Goal: Task Accomplishment & Management: Manage account settings

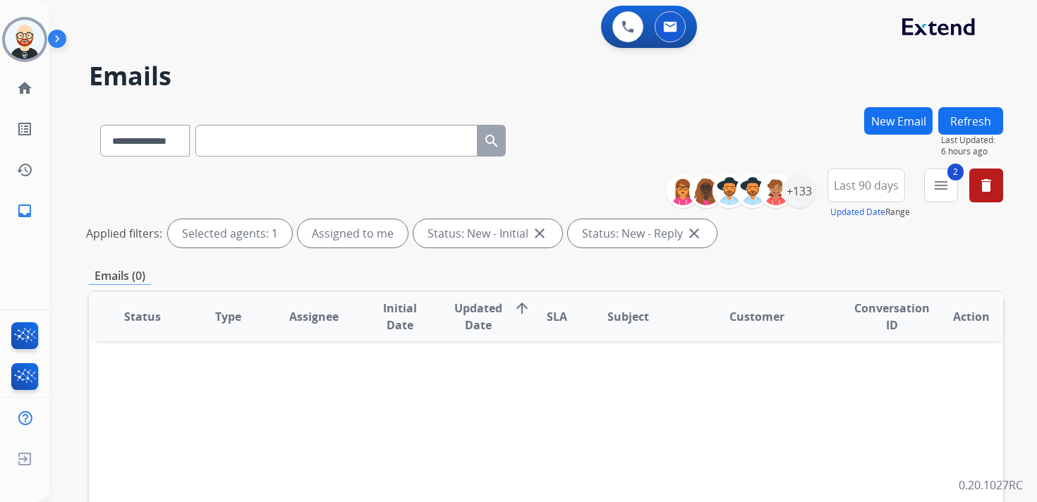
select select "**********"
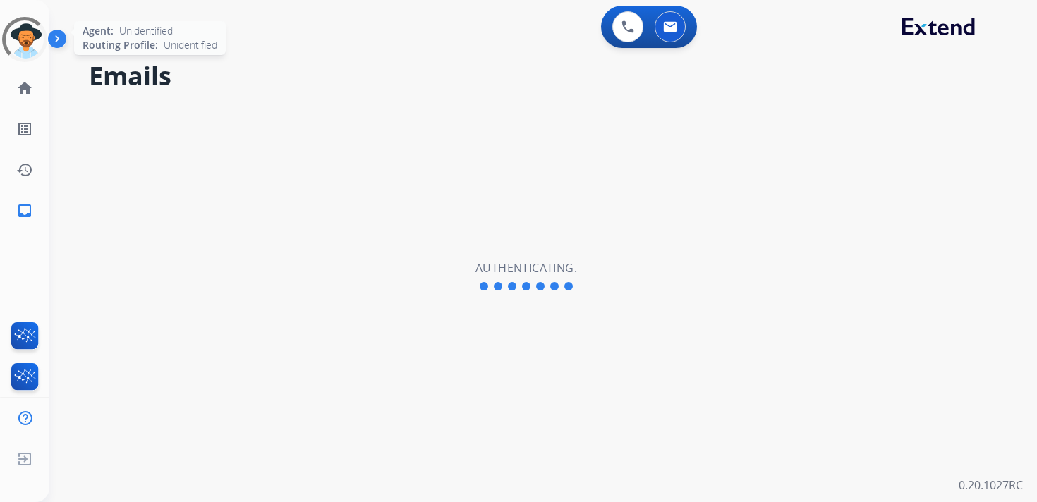
select select "**********"
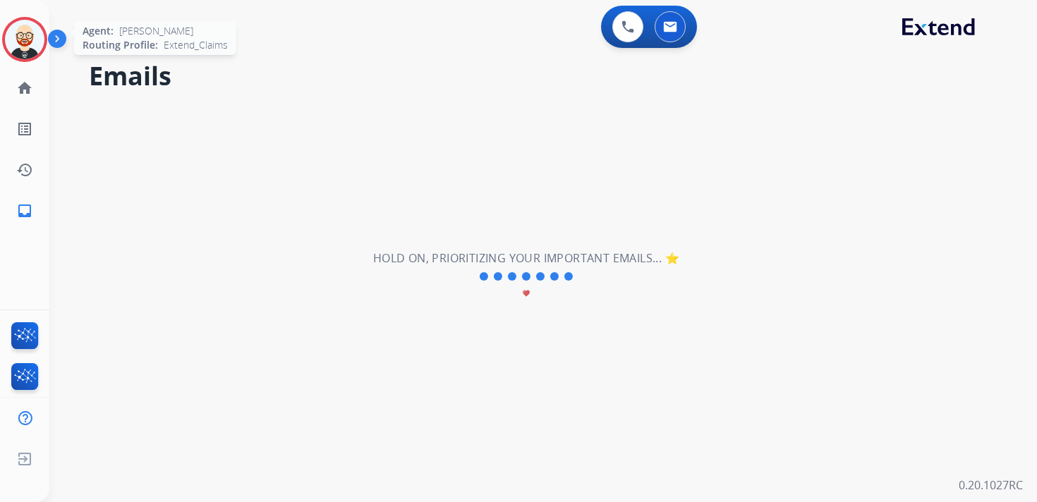
click at [27, 35] on img at bounding box center [24, 39] width 39 height 39
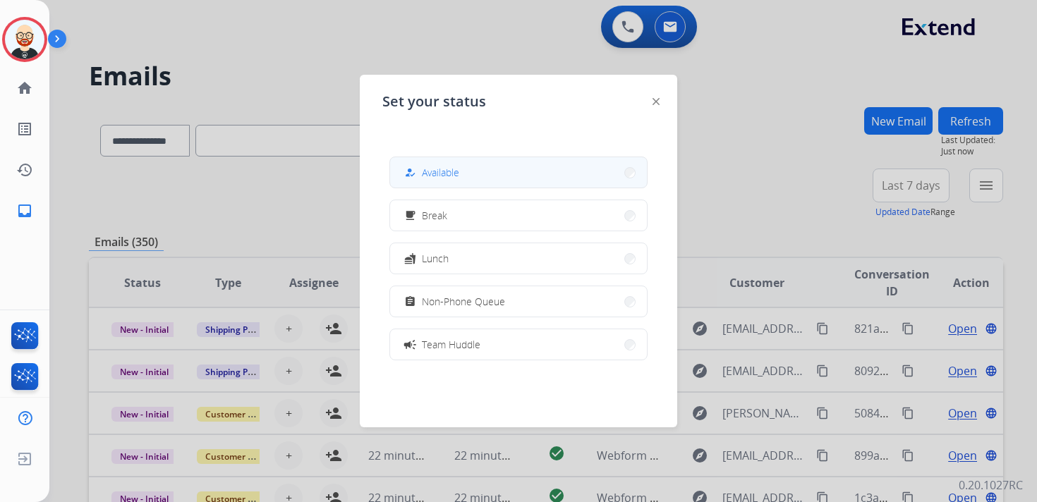
click at [453, 176] on span "Available" at bounding box center [440, 172] width 37 height 15
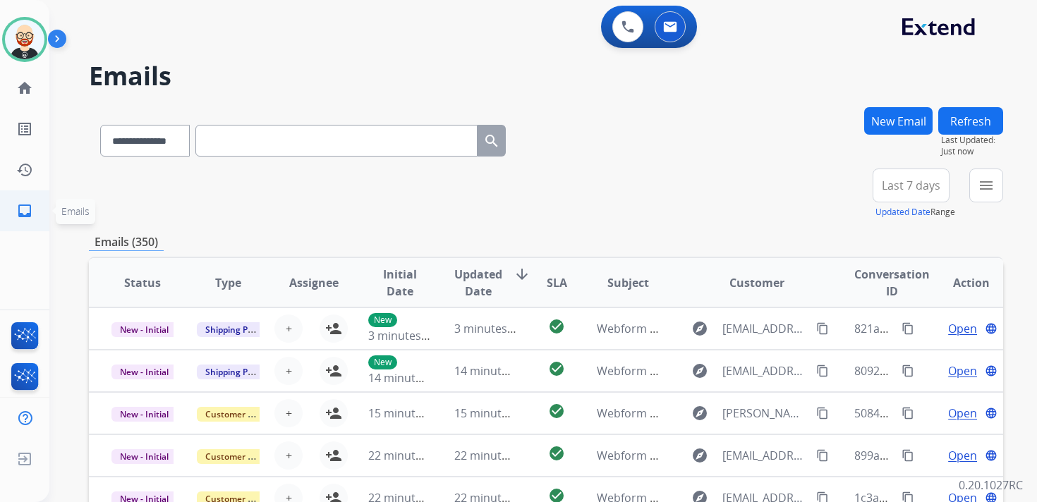
click at [25, 208] on mat-icon "inbox" at bounding box center [24, 210] width 17 height 17
click at [975, 184] on button "menu Filters" at bounding box center [986, 186] width 34 height 34
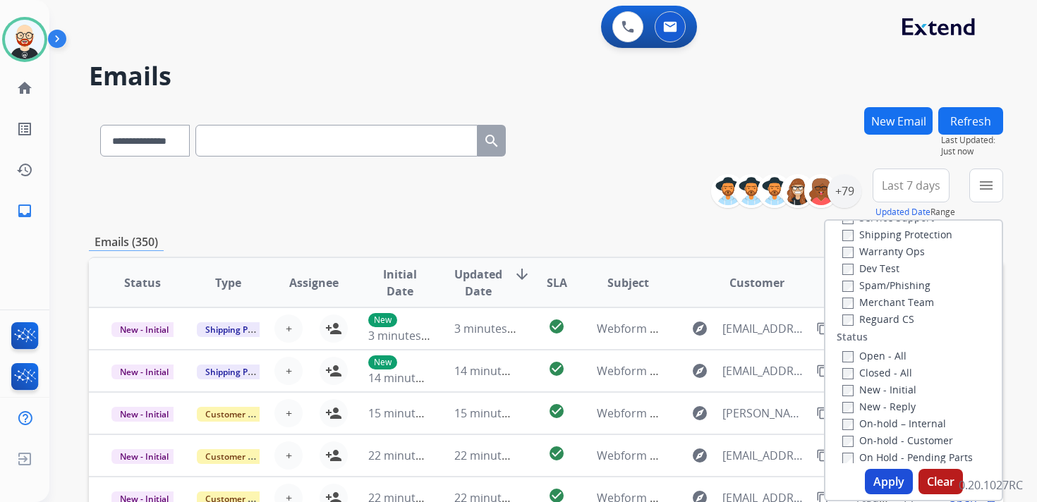
scroll to position [114, 0]
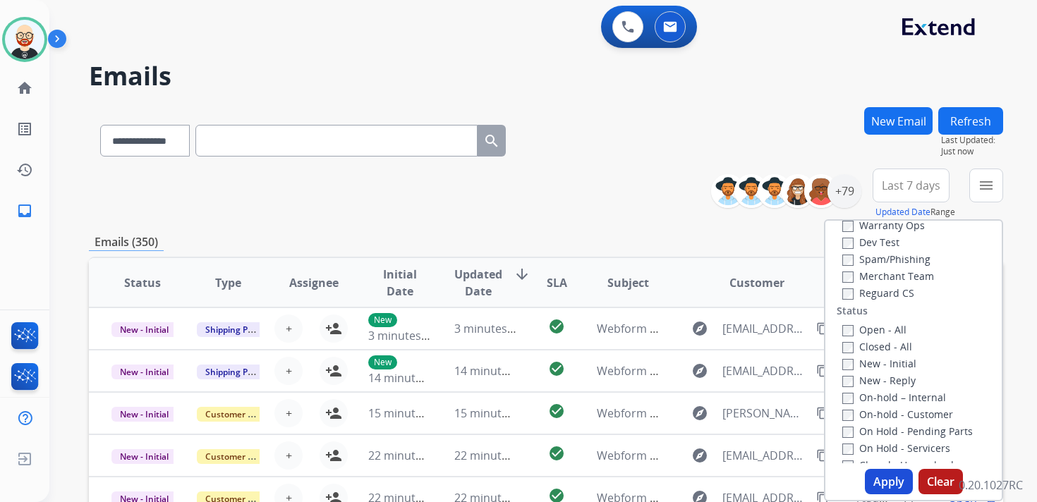
click at [884, 368] on label "New - Initial" at bounding box center [879, 363] width 74 height 13
click at [884, 379] on label "New - Reply" at bounding box center [878, 380] width 73 height 13
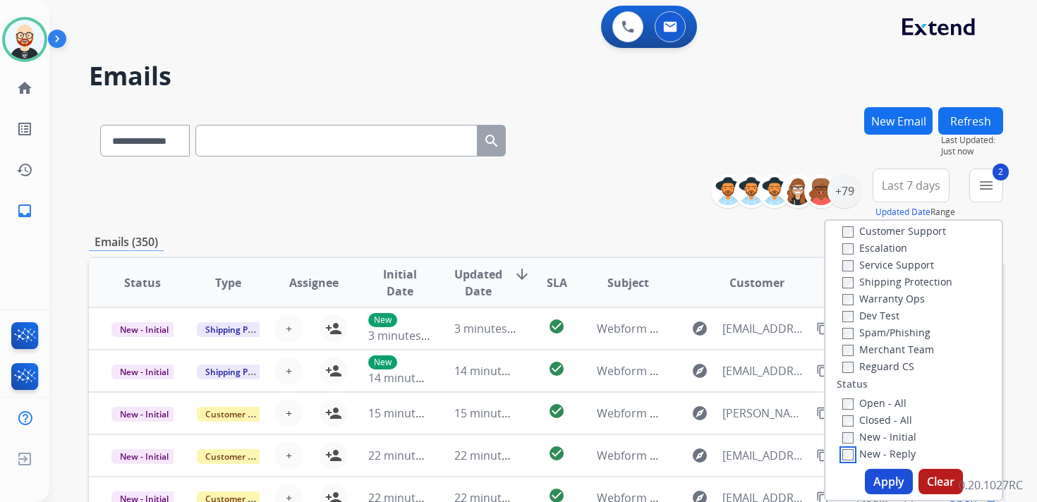
scroll to position [37, 0]
click at [875, 268] on label "Service Support" at bounding box center [888, 268] width 92 height 13
click at [881, 480] on button "Apply" at bounding box center [889, 481] width 48 height 25
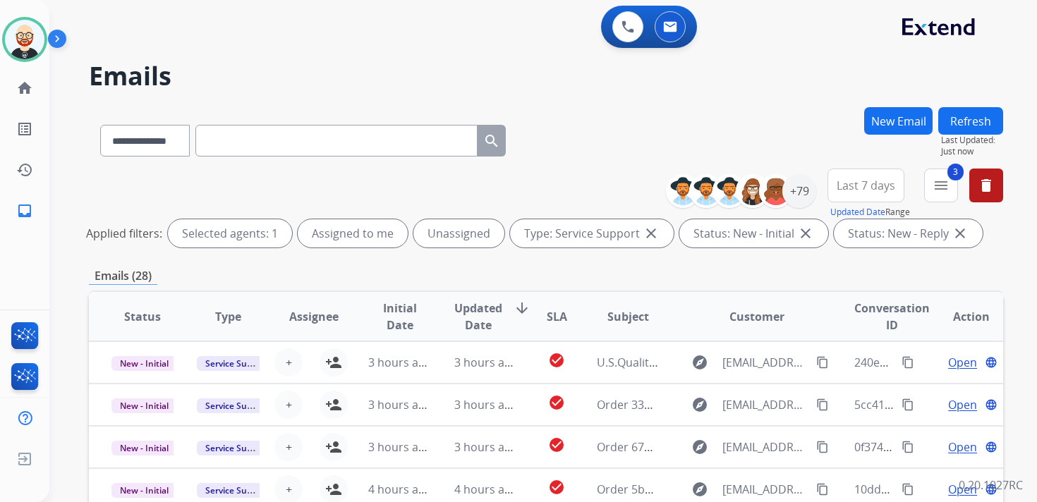
click at [473, 317] on span "Updated Date" at bounding box center [478, 317] width 48 height 34
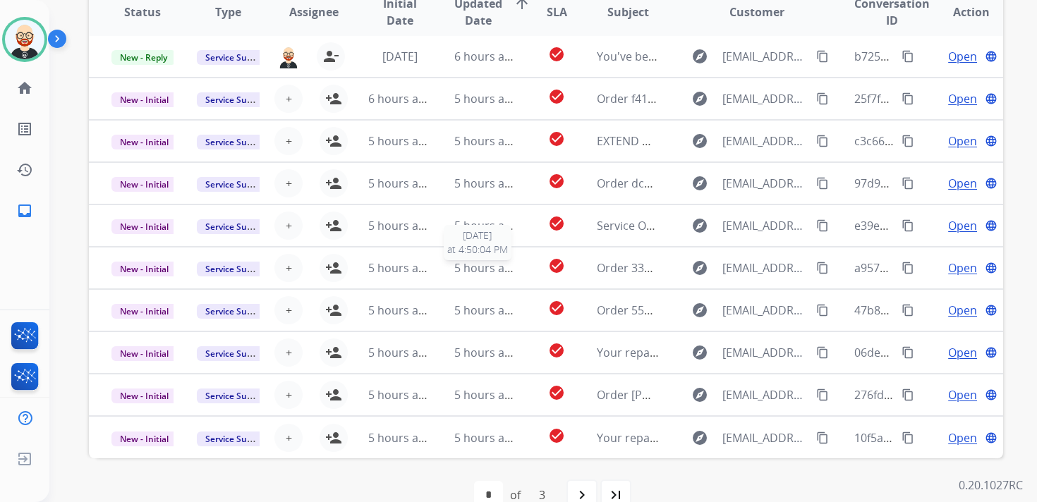
scroll to position [312, 0]
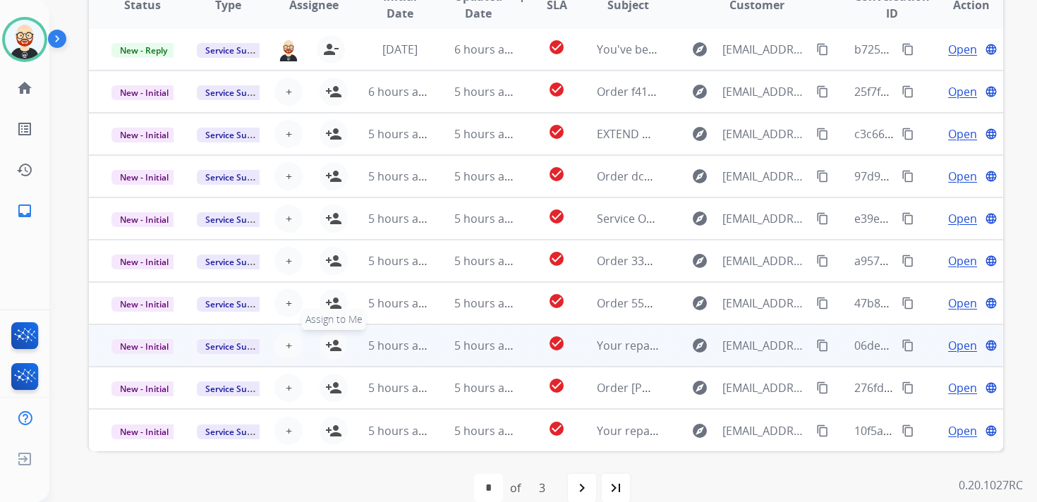
click at [336, 346] on mat-icon "person_add" at bounding box center [333, 345] width 17 height 17
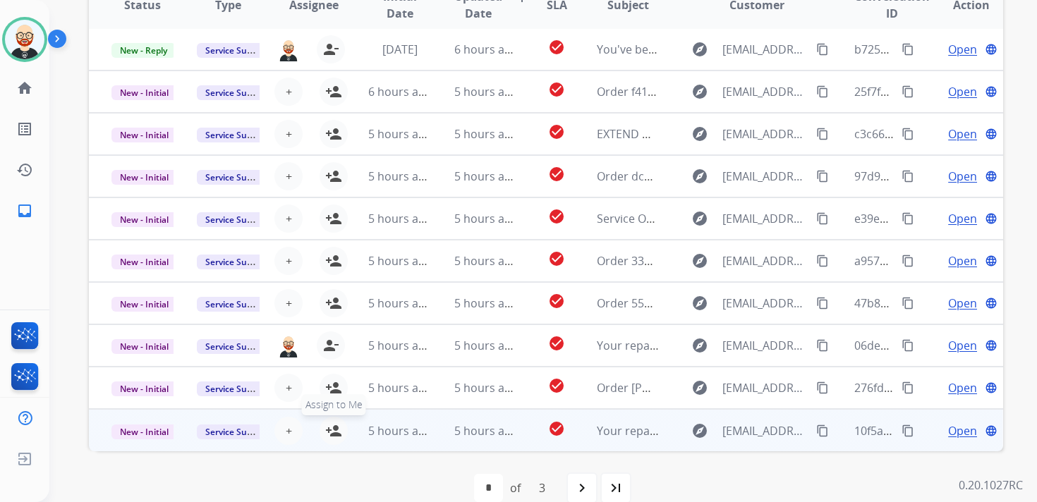
click at [337, 435] on mat-icon "person_add" at bounding box center [333, 430] width 17 height 17
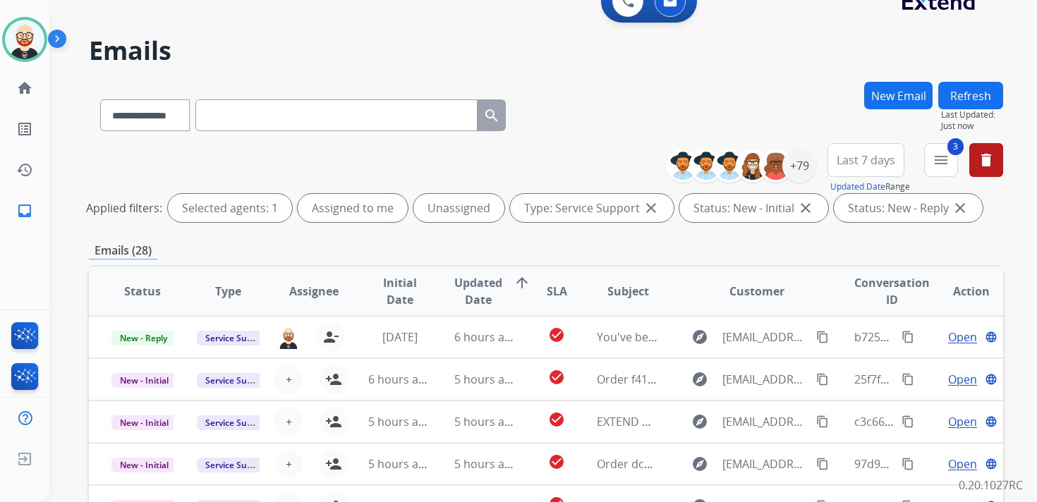
scroll to position [0, 0]
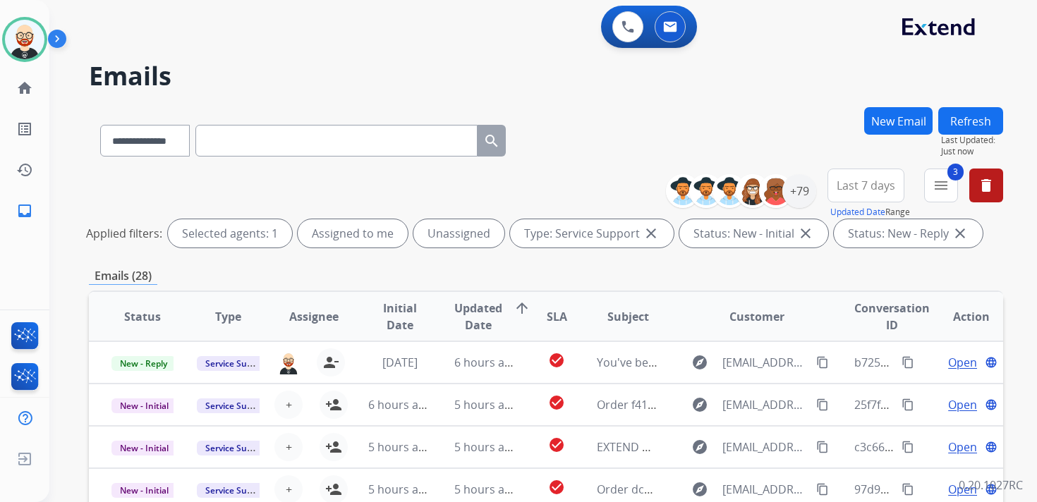
click at [962, 123] on button "Refresh" at bounding box center [970, 121] width 65 height 28
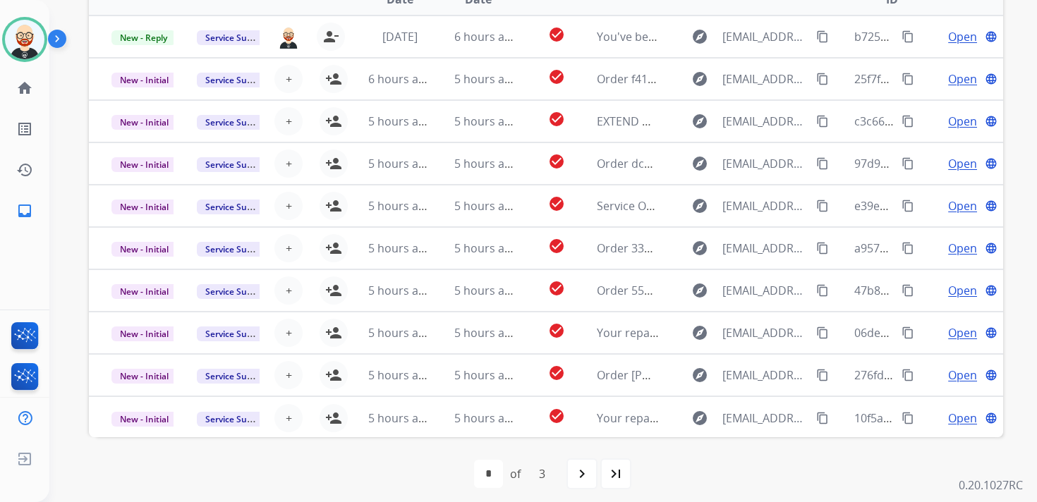
scroll to position [334, 0]
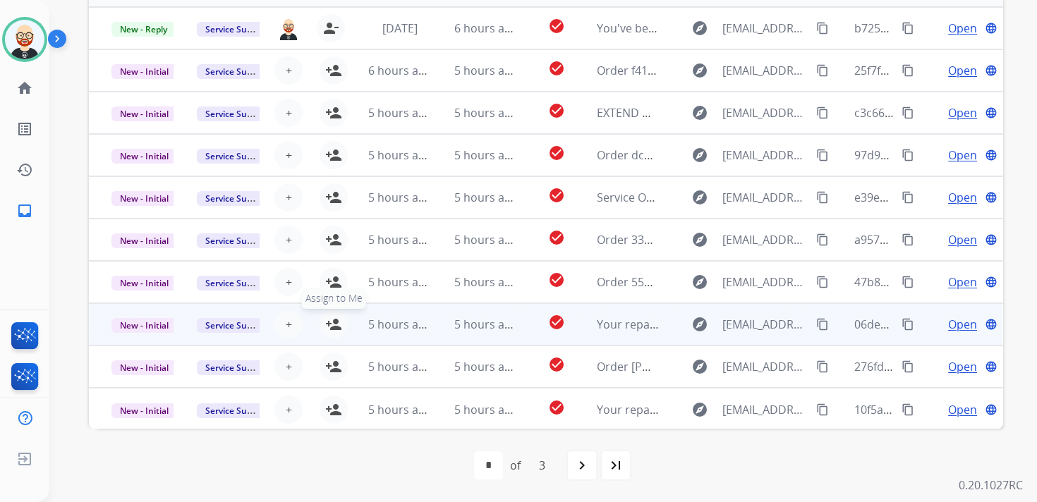
click at [332, 325] on mat-icon "person_add" at bounding box center [333, 324] width 17 height 17
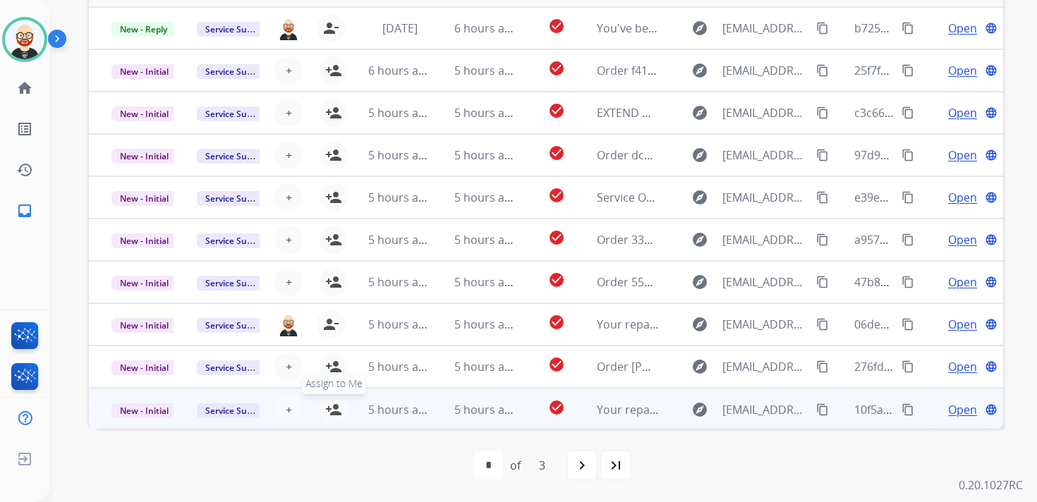
click at [338, 407] on mat-icon "person_add" at bounding box center [333, 409] width 17 height 17
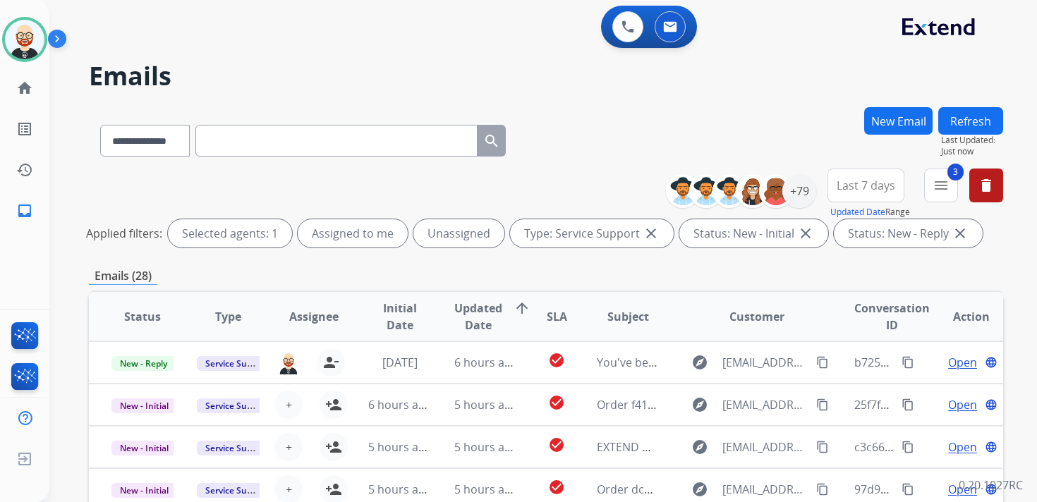
click at [962, 121] on button "Refresh" at bounding box center [970, 121] width 65 height 28
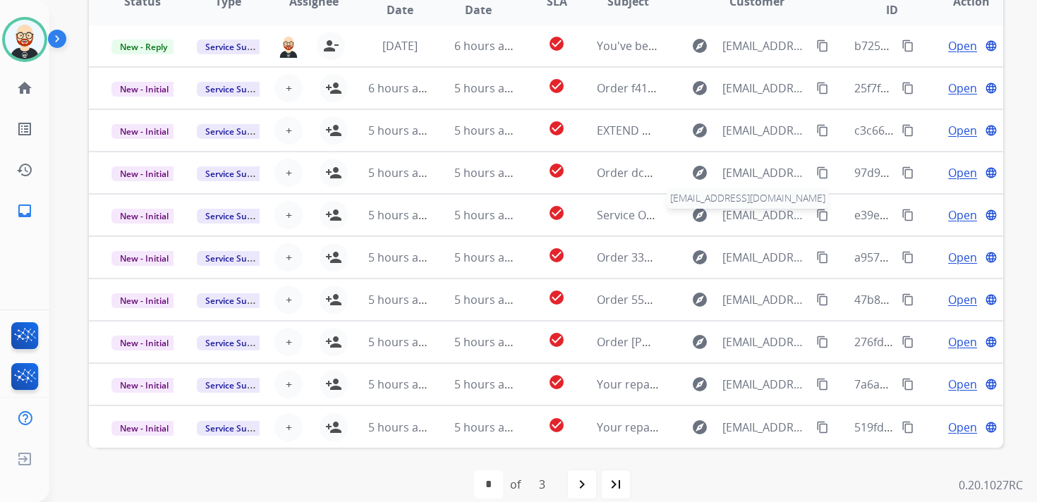
scroll to position [334, 0]
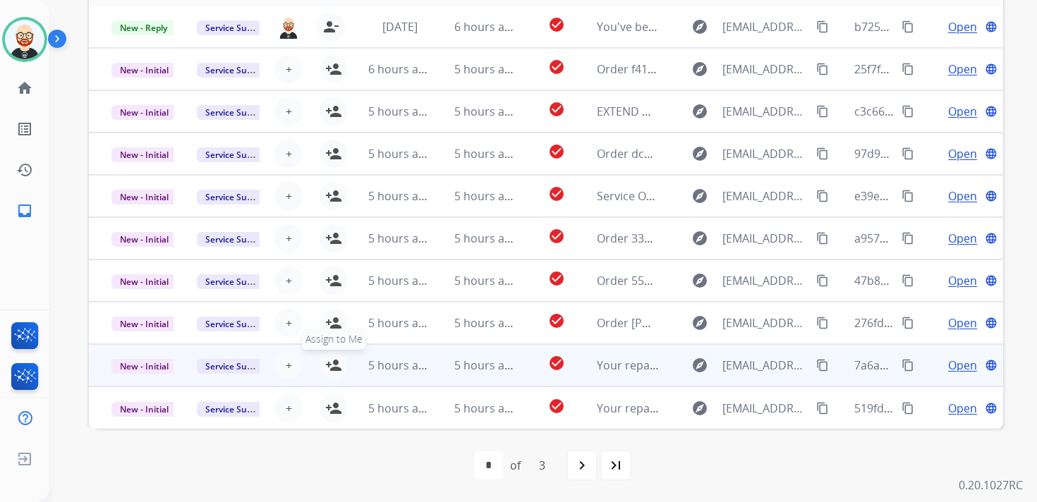
click at [336, 365] on mat-icon "person_add" at bounding box center [333, 365] width 17 height 17
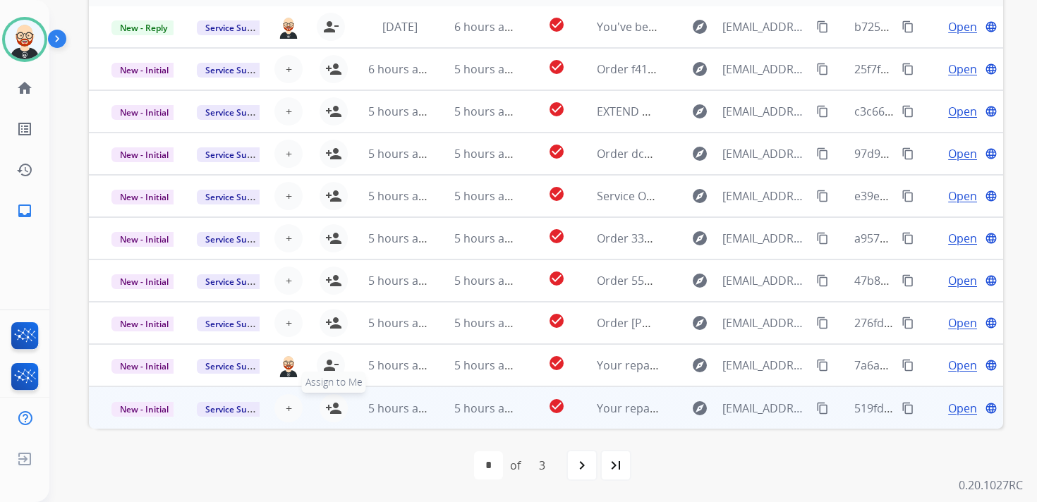
click at [335, 410] on mat-icon "person_add" at bounding box center [333, 408] width 17 height 17
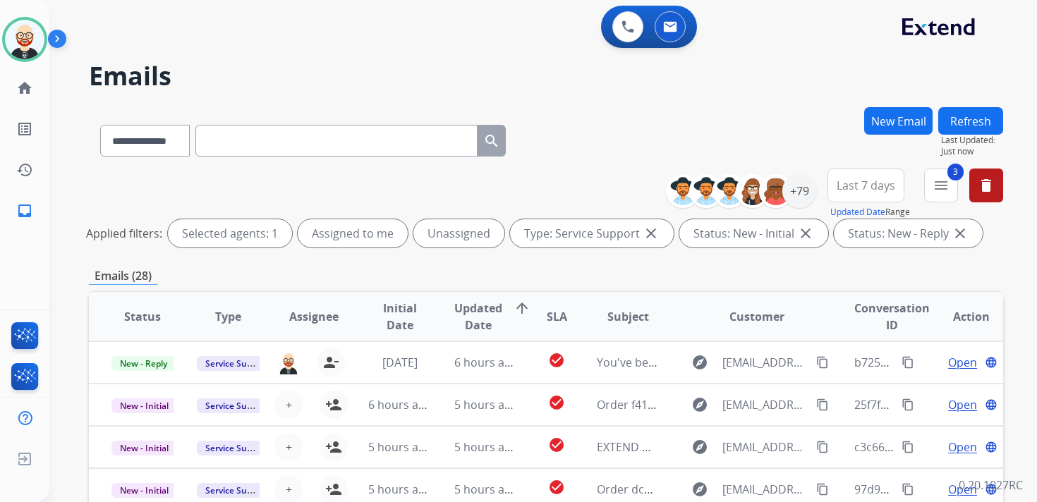
click at [984, 119] on button "Refresh" at bounding box center [970, 121] width 65 height 28
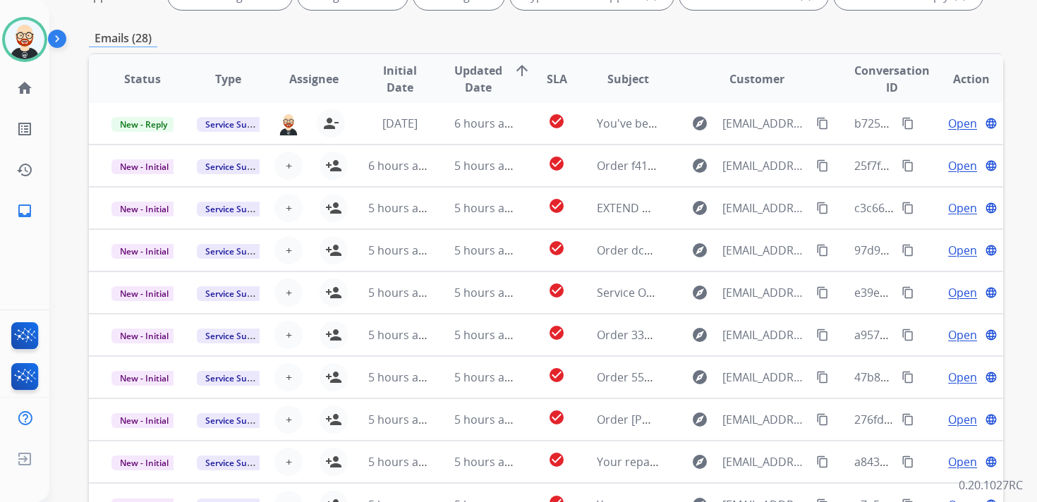
scroll to position [334, 0]
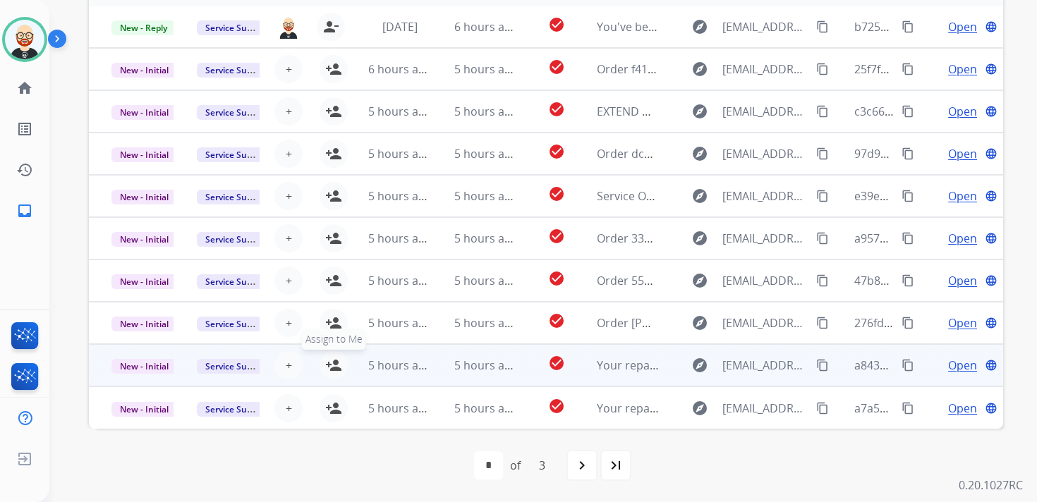
click at [329, 368] on mat-icon "person_add" at bounding box center [333, 365] width 17 height 17
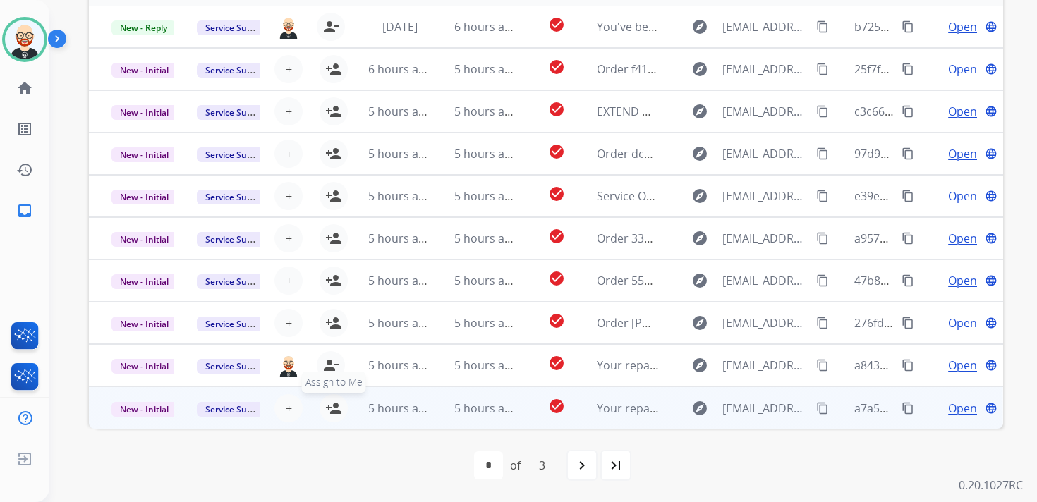
click at [332, 419] on button "person_add Assign to Me" at bounding box center [333, 408] width 28 height 28
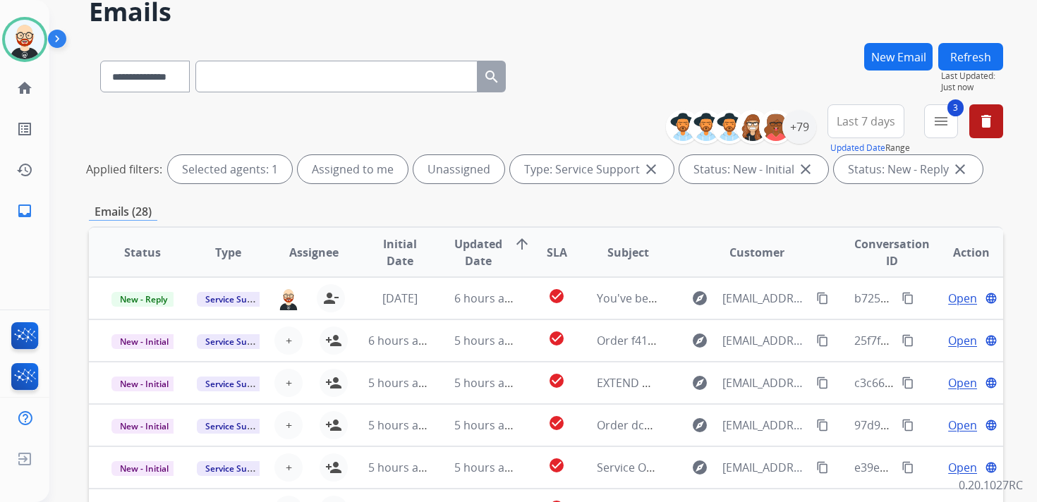
scroll to position [0, 0]
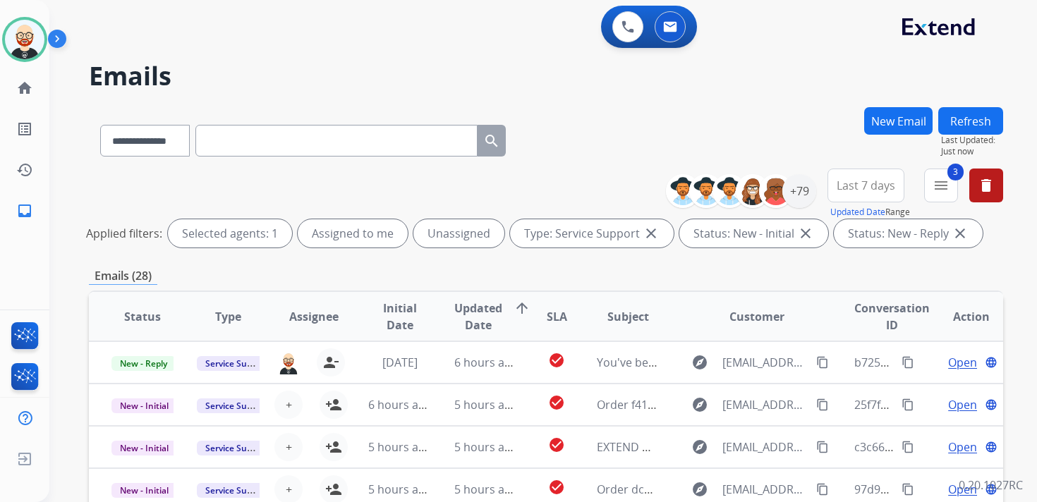
click at [987, 116] on button "Refresh" at bounding box center [970, 121] width 65 height 28
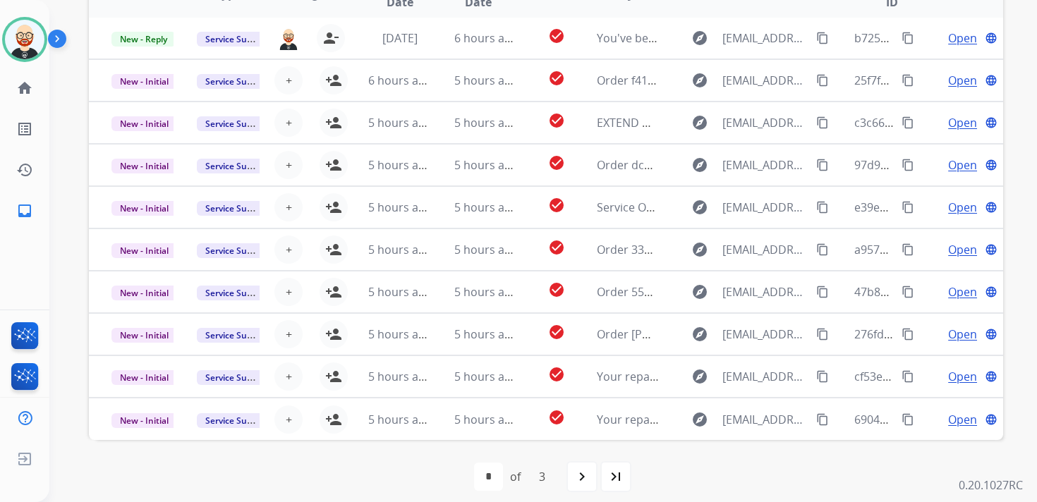
scroll to position [334, 0]
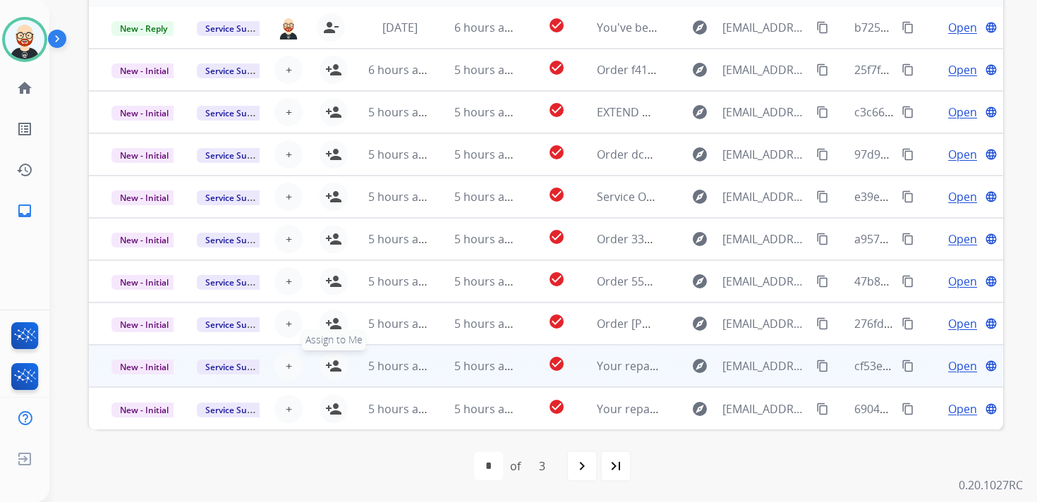
click at [334, 365] on mat-icon "person_add" at bounding box center [333, 366] width 17 height 17
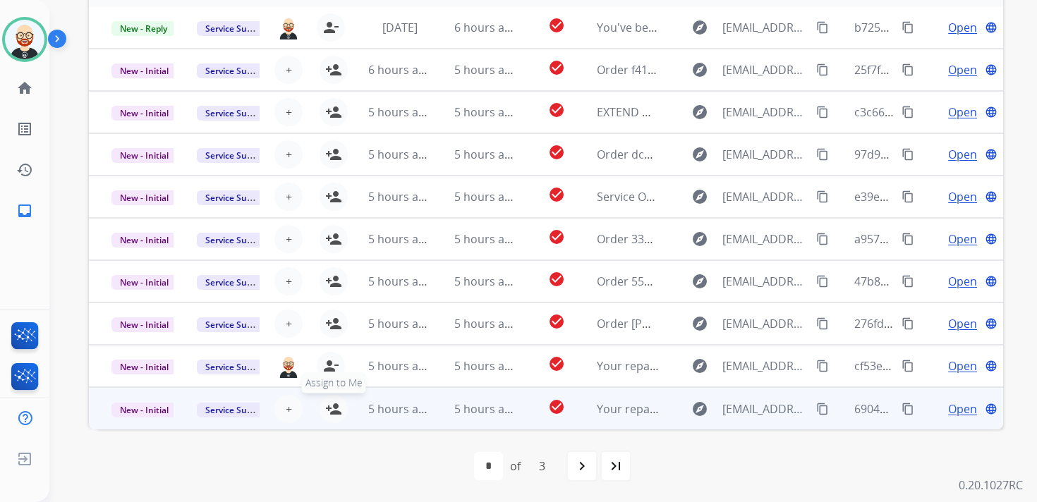
click at [329, 405] on mat-icon "person_add" at bounding box center [333, 409] width 17 height 17
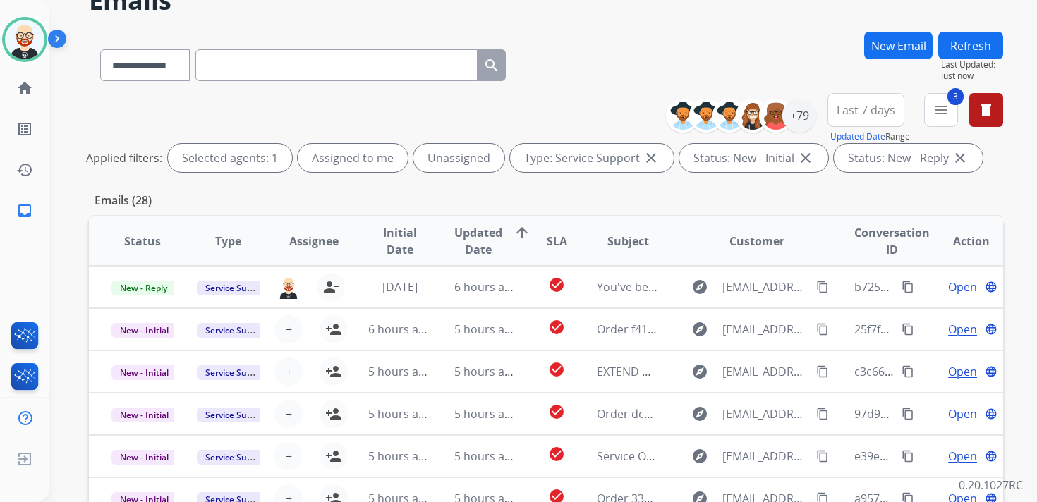
scroll to position [0, 0]
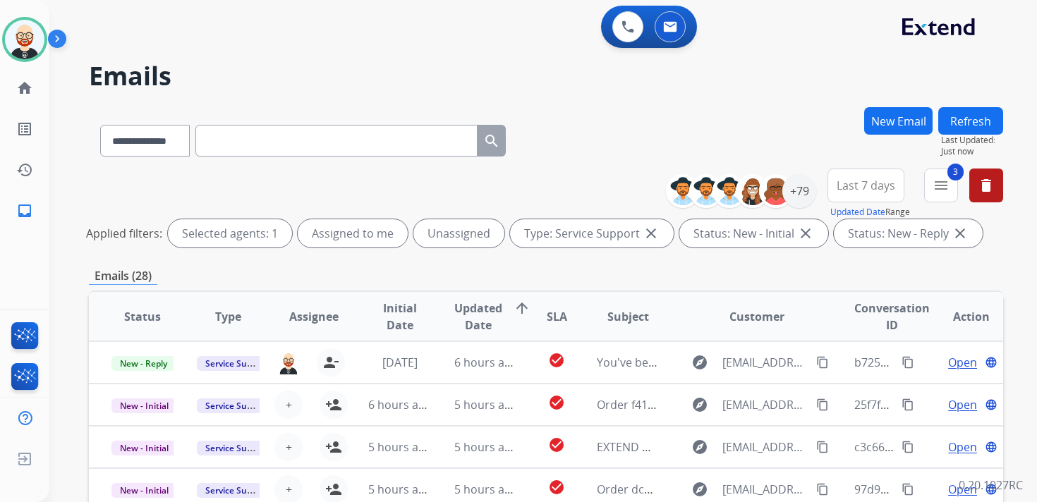
click at [968, 120] on button "Refresh" at bounding box center [970, 121] width 65 height 28
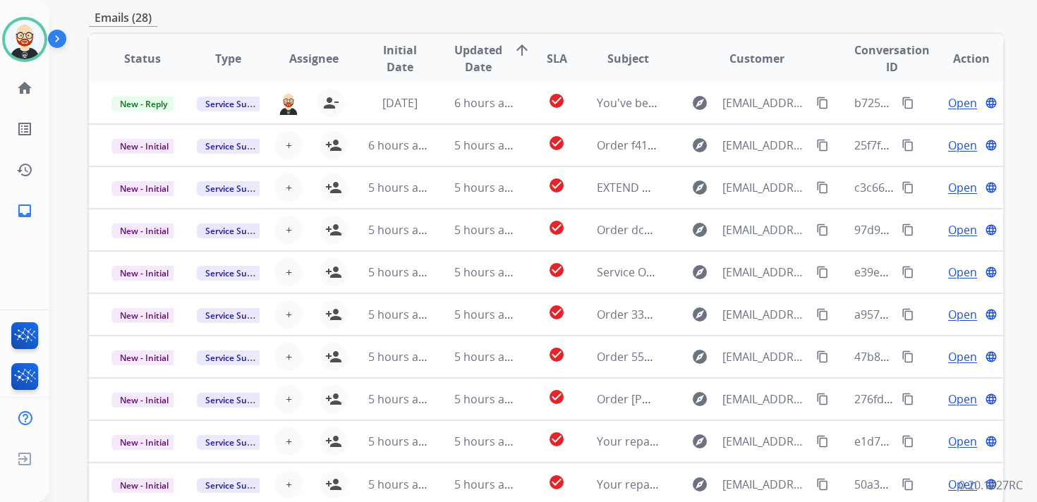
scroll to position [334, 0]
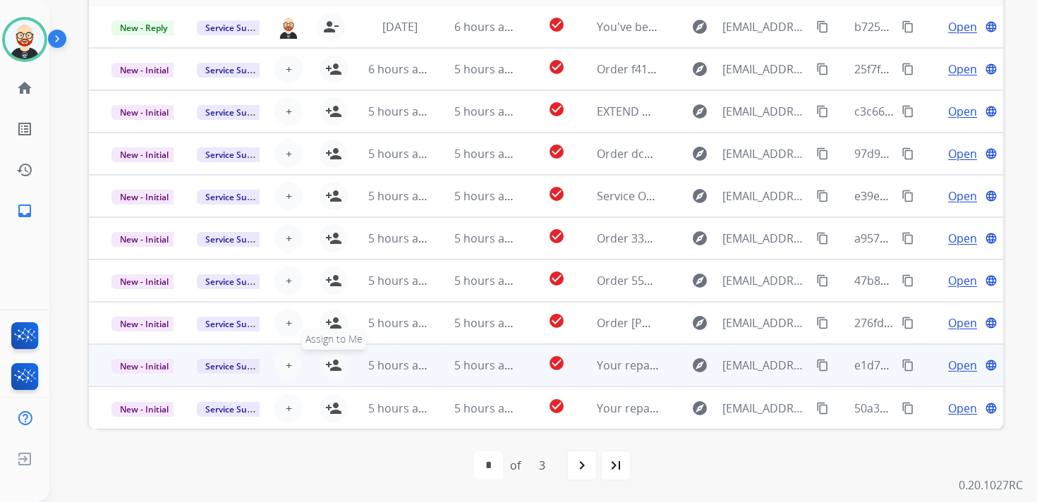
click at [331, 369] on mat-icon "person_add" at bounding box center [333, 365] width 17 height 17
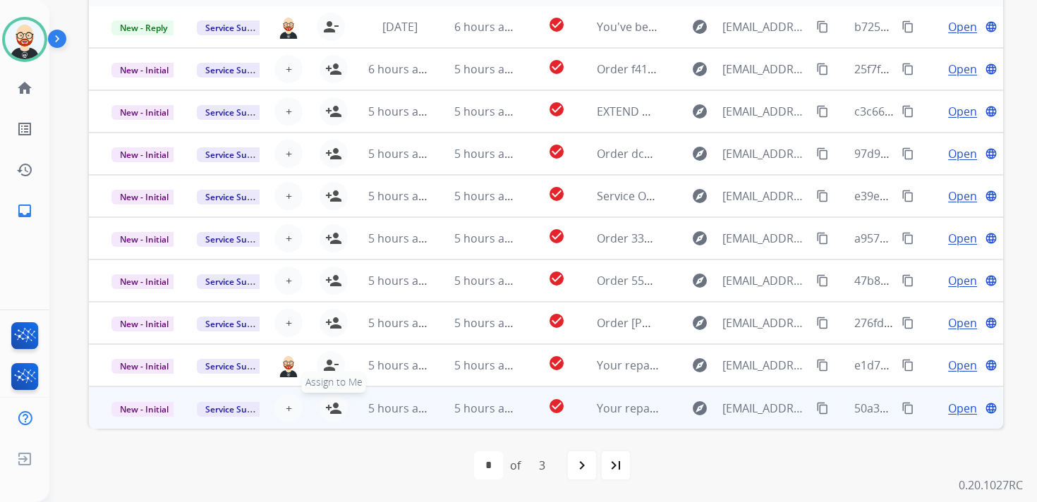
click at [333, 411] on mat-icon "person_add" at bounding box center [333, 408] width 17 height 17
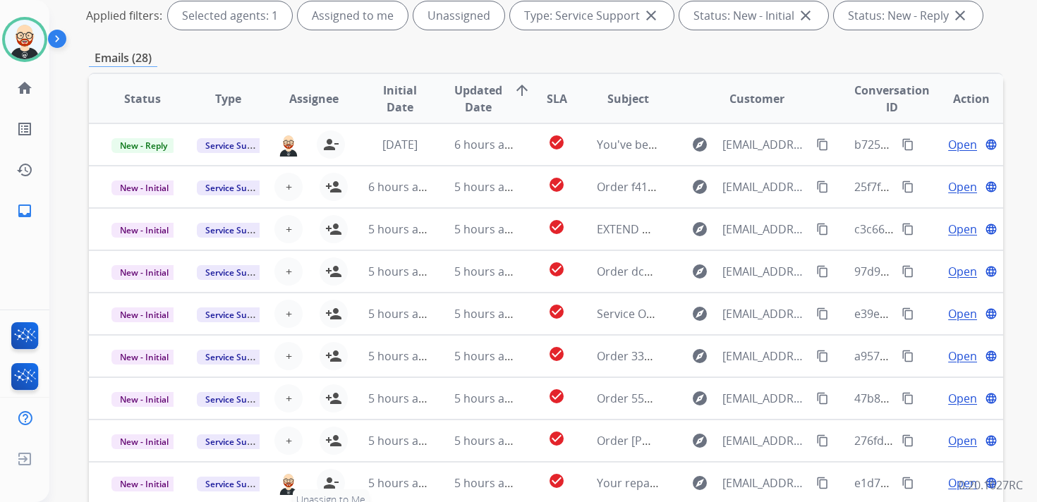
scroll to position [0, 0]
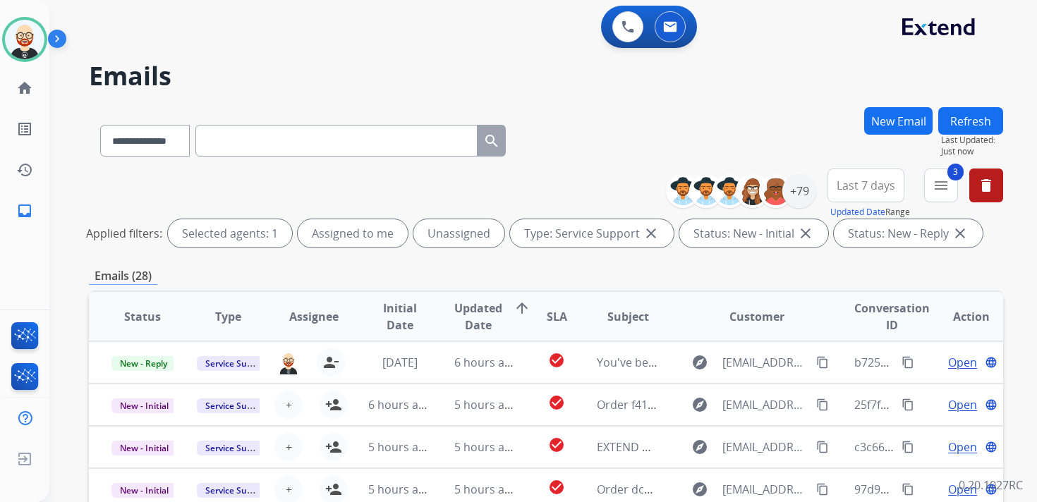
click at [971, 123] on button "Refresh" at bounding box center [970, 121] width 65 height 28
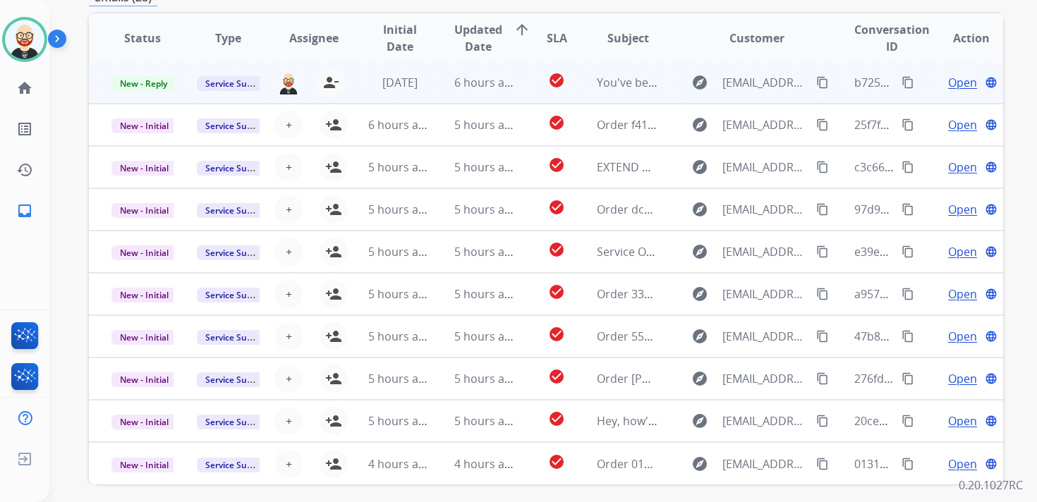
scroll to position [334, 0]
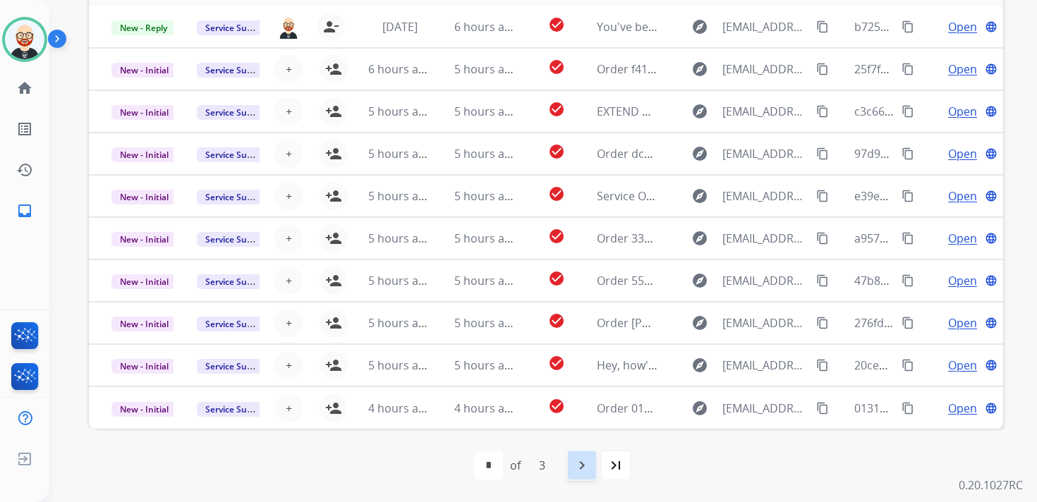
click at [578, 463] on mat-icon "navigate_next" at bounding box center [581, 465] width 17 height 17
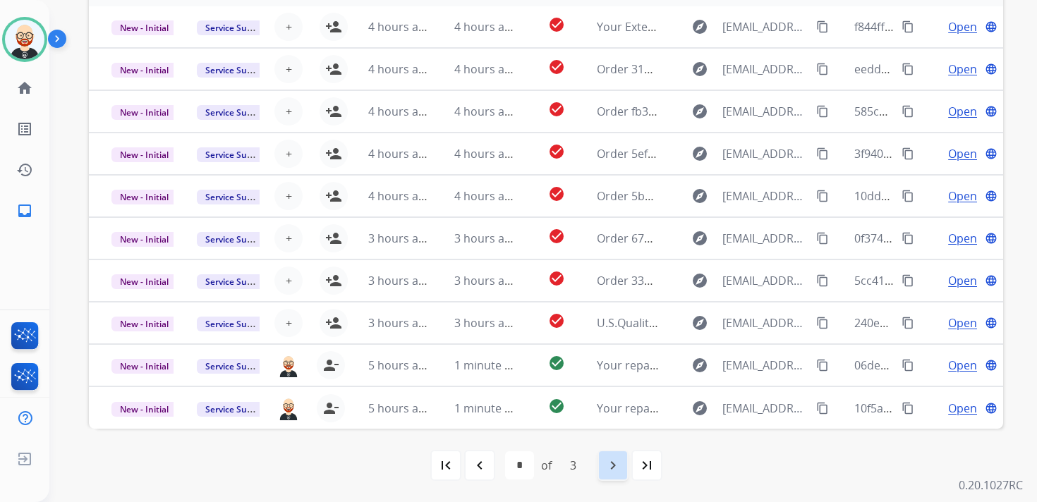
click at [603, 465] on div "navigate_next" at bounding box center [612, 465] width 31 height 31
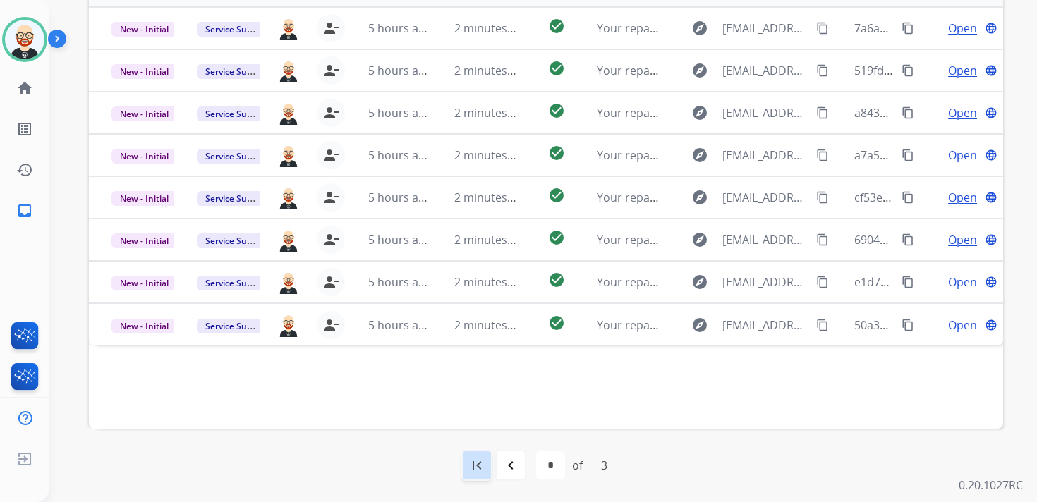
click at [484, 461] on mat-icon "first_page" at bounding box center [476, 465] width 17 height 17
select select "*"
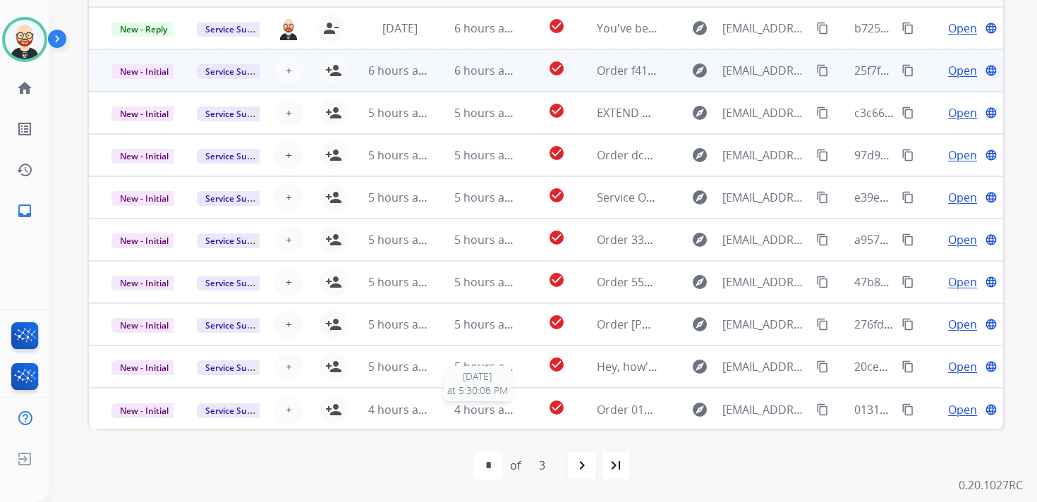
scroll to position [0, 0]
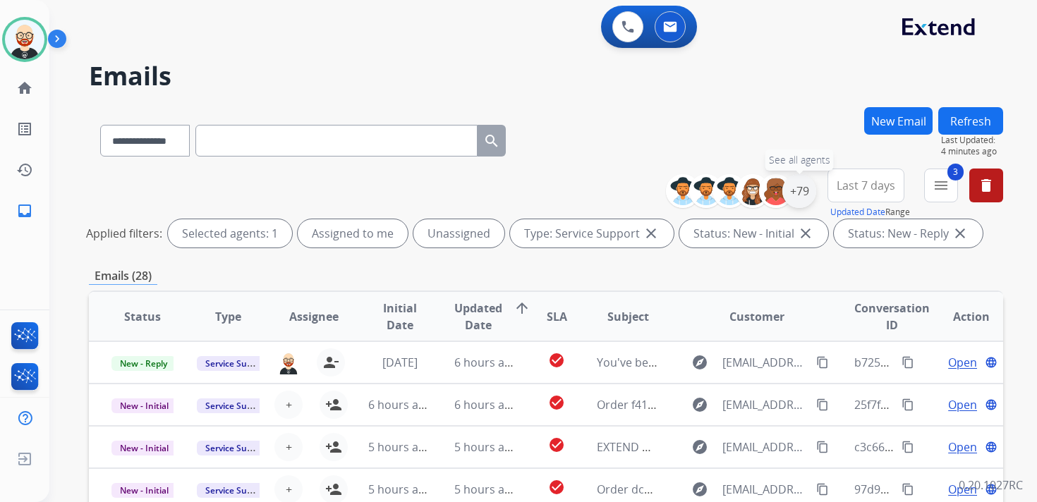
click at [800, 194] on div "+79" at bounding box center [799, 191] width 34 height 34
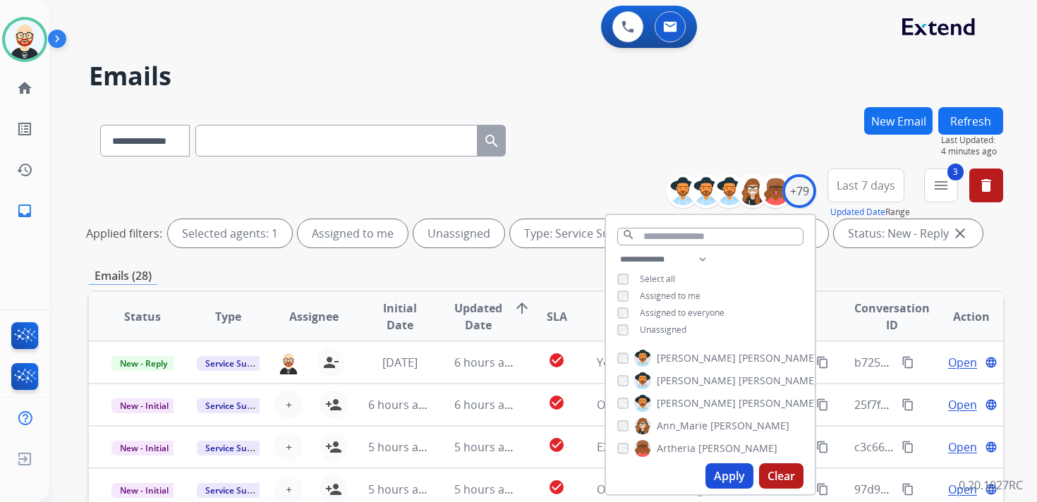
click at [655, 330] on span "Unassigned" at bounding box center [663, 330] width 47 height 12
click at [726, 471] on button "Apply" at bounding box center [729, 475] width 48 height 25
click at [943, 188] on mat-icon "menu" at bounding box center [940, 185] width 17 height 17
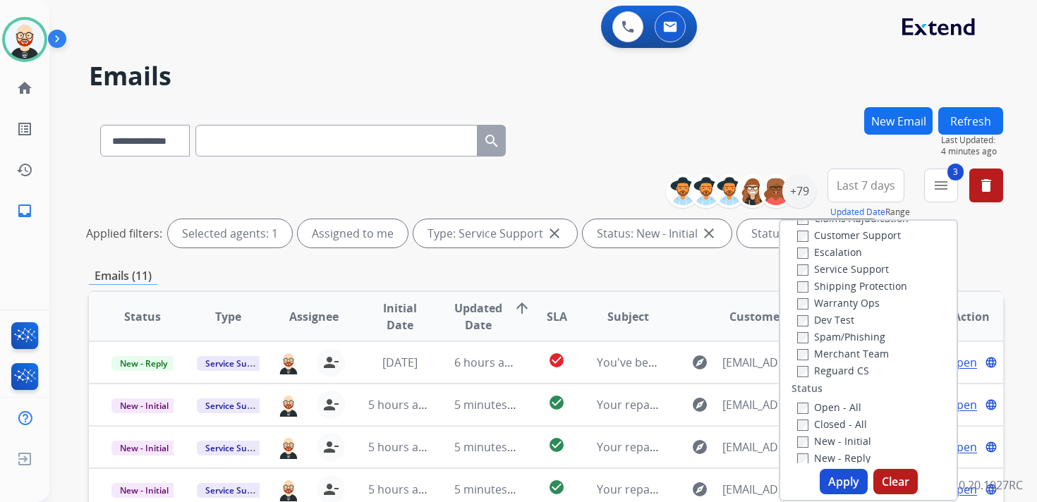
click at [854, 268] on label "Service Support" at bounding box center [843, 268] width 92 height 13
click at [841, 480] on button "Apply" at bounding box center [844, 481] width 48 height 25
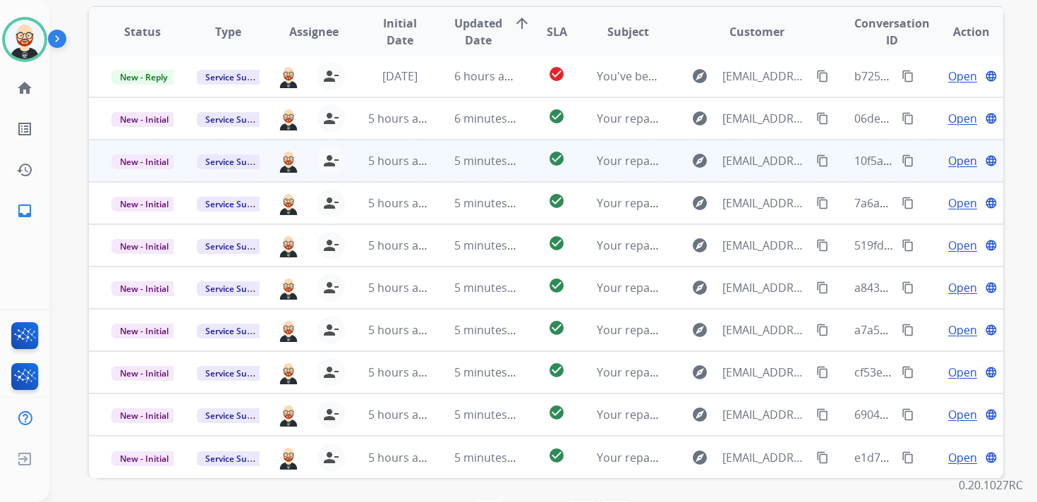
scroll to position [283, 0]
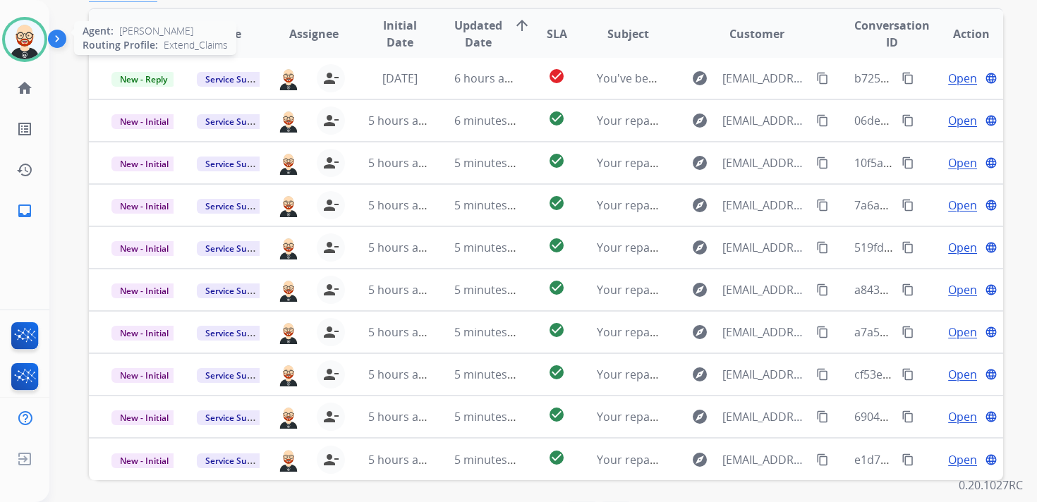
click at [17, 43] on img at bounding box center [24, 39] width 39 height 39
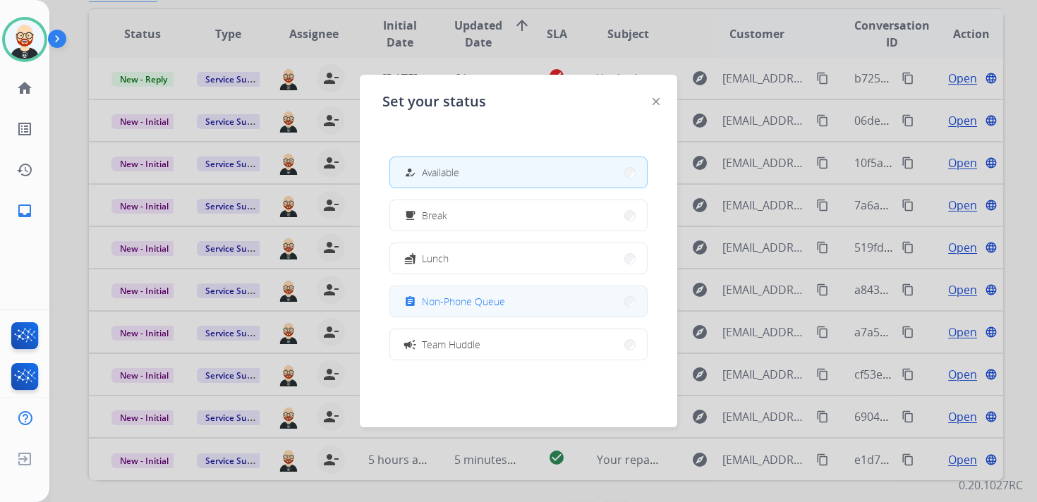
scroll to position [223, 0]
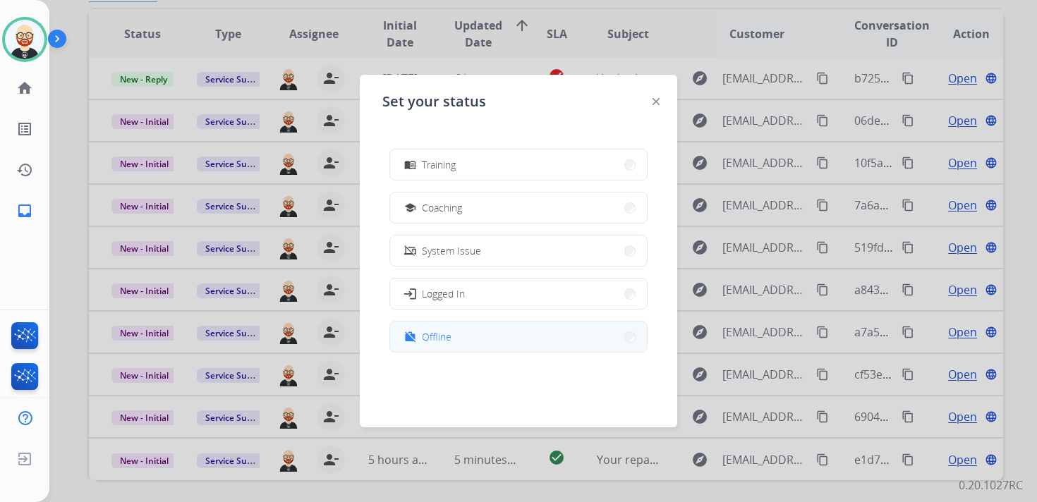
click at [451, 331] on button "work_off Offline" at bounding box center [518, 337] width 257 height 30
